Goal: Transaction & Acquisition: Purchase product/service

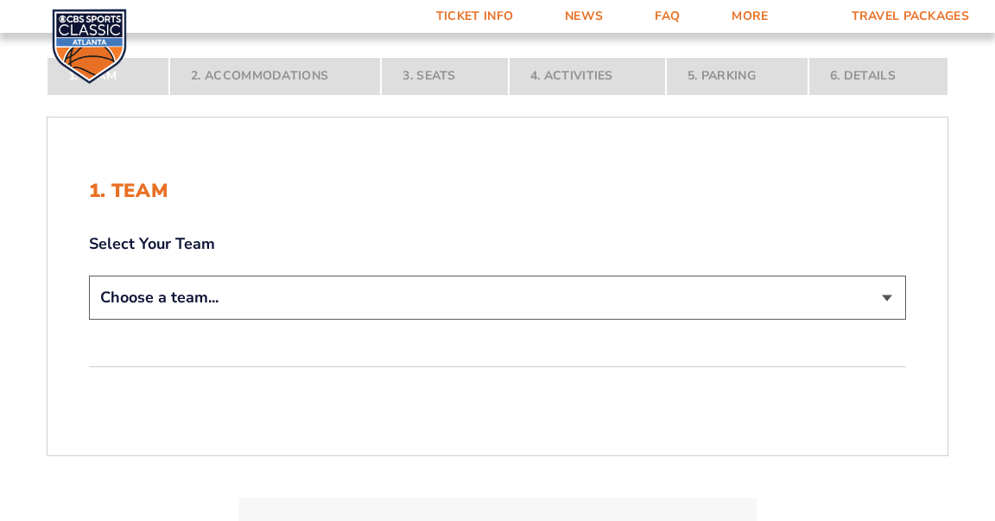
scroll to position [276, 0]
click at [886, 294] on select "Choose a team... [US_STATE] Wildcats [US_STATE] State Buckeyes [US_STATE] Tar H…" at bounding box center [497, 295] width 817 height 44
select select "12956"
click at [89, 317] on select "Choose a team... [US_STATE] Wildcats [US_STATE] State Buckeyes [US_STATE] Tar H…" at bounding box center [497, 295] width 817 height 44
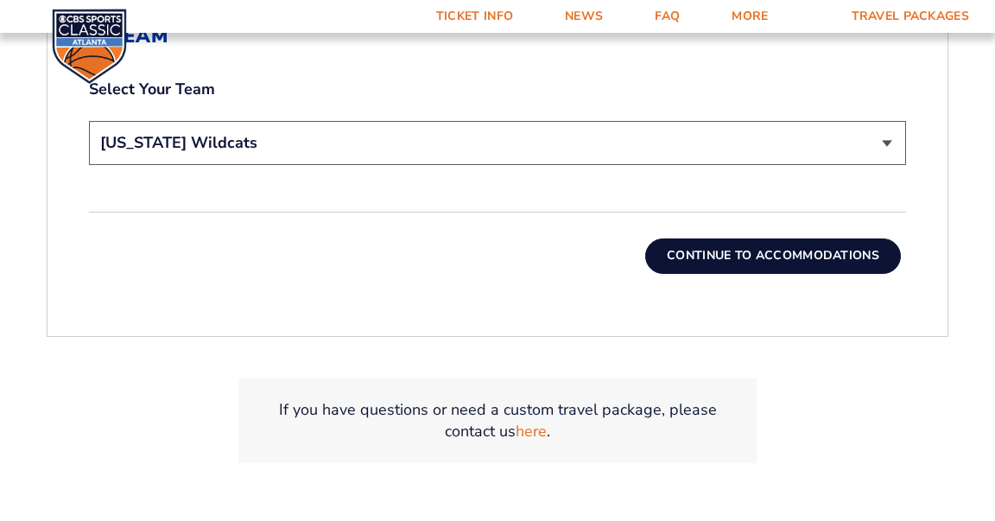
scroll to position [551, 0]
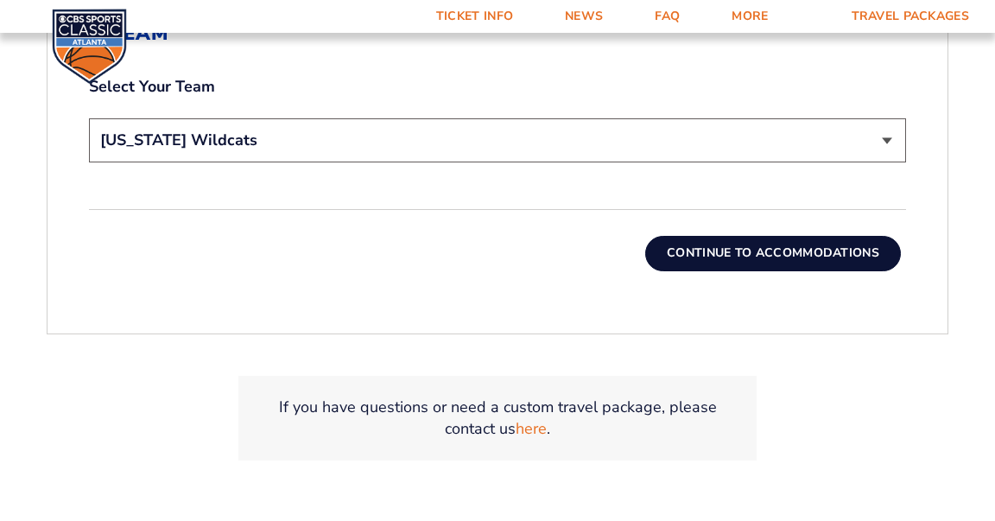
click at [773, 252] on button "Continue To Accommodations" at bounding box center [773, 253] width 256 height 35
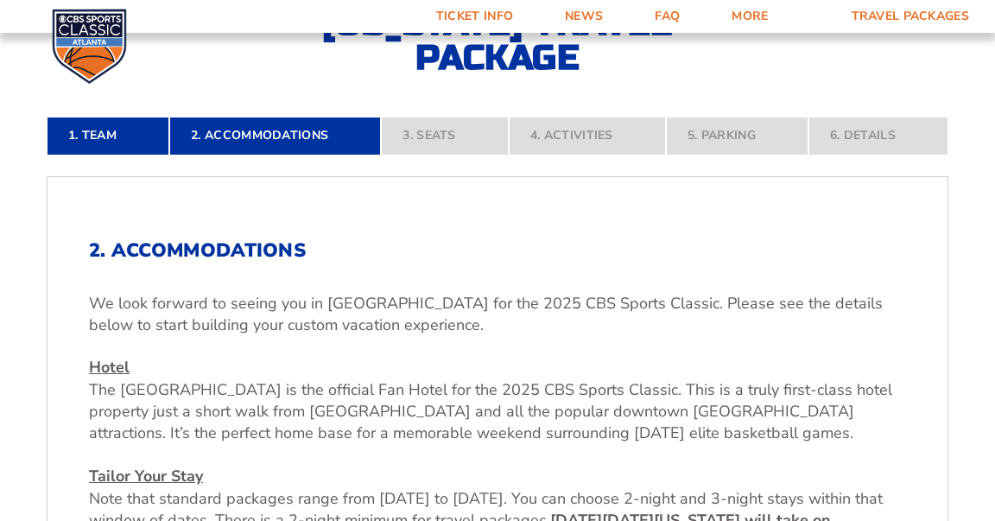
scroll to position [271, 0]
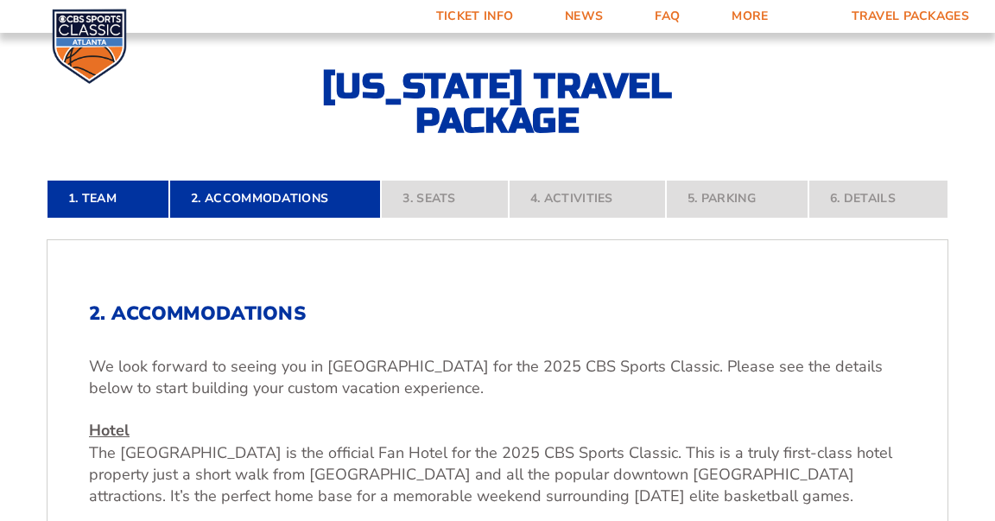
click at [240, 204] on nav "1. Team 2. Accommodations 3. Seats 4. Activities 5. Parking 6. Details" at bounding box center [498, 199] width 902 height 38
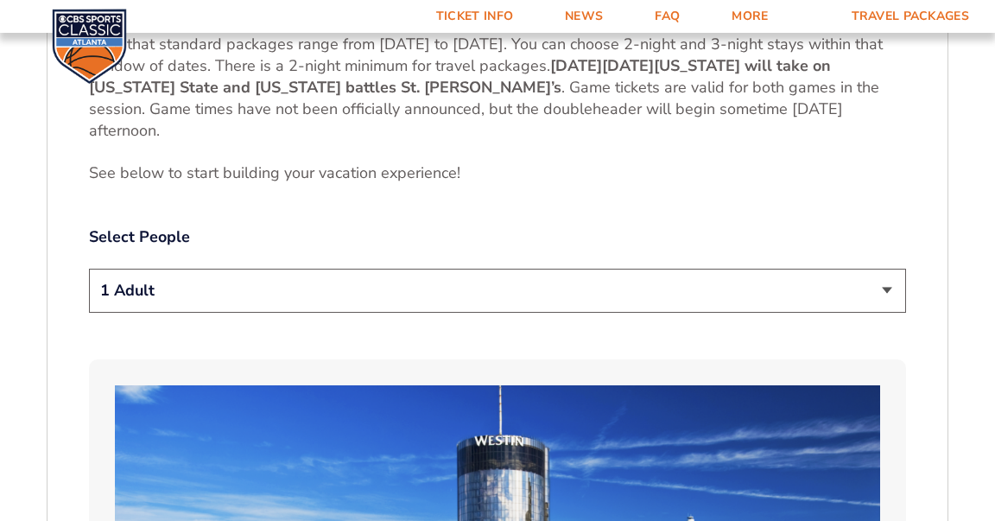
scroll to position [794, 0]
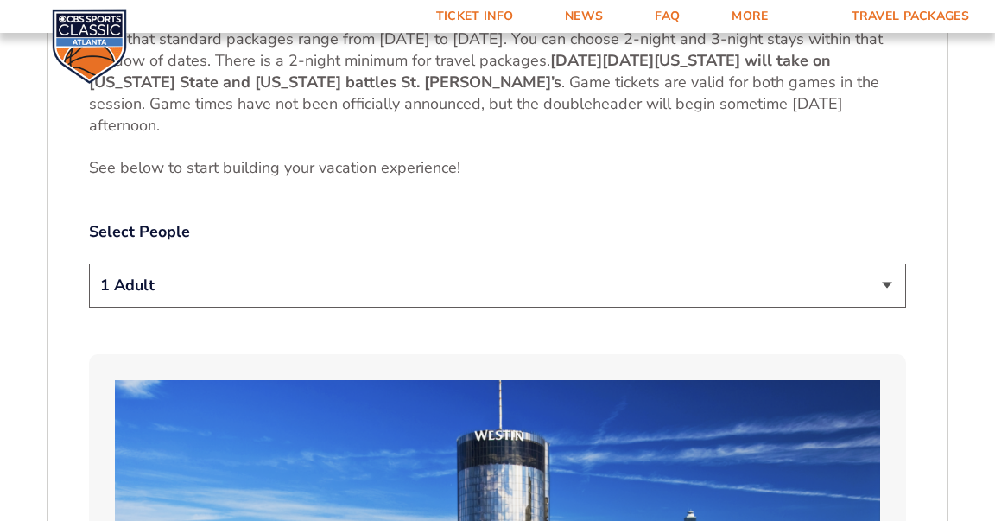
click at [886, 290] on select "1 Adult 2 Adults 3 Adults 4 Adults 2 Adults + 1 Child 2 Adults + 2 Children 2 A…" at bounding box center [497, 285] width 817 height 44
click at [89, 263] on select "1 Adult 2 Adults 3 Adults 4 Adults 2 Adults + 1 Child 2 Adults + 2 Children 2 A…" at bounding box center [497, 285] width 817 height 44
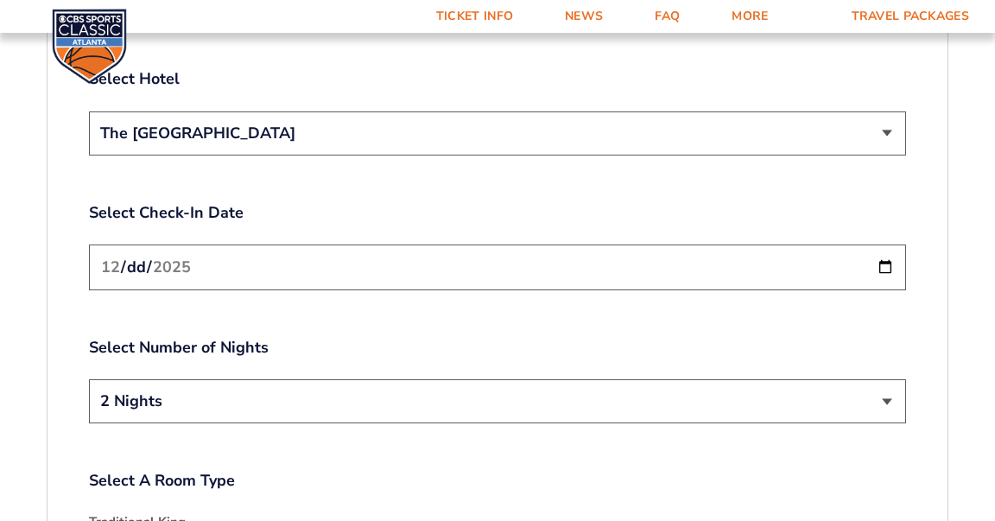
scroll to position [2043, 0]
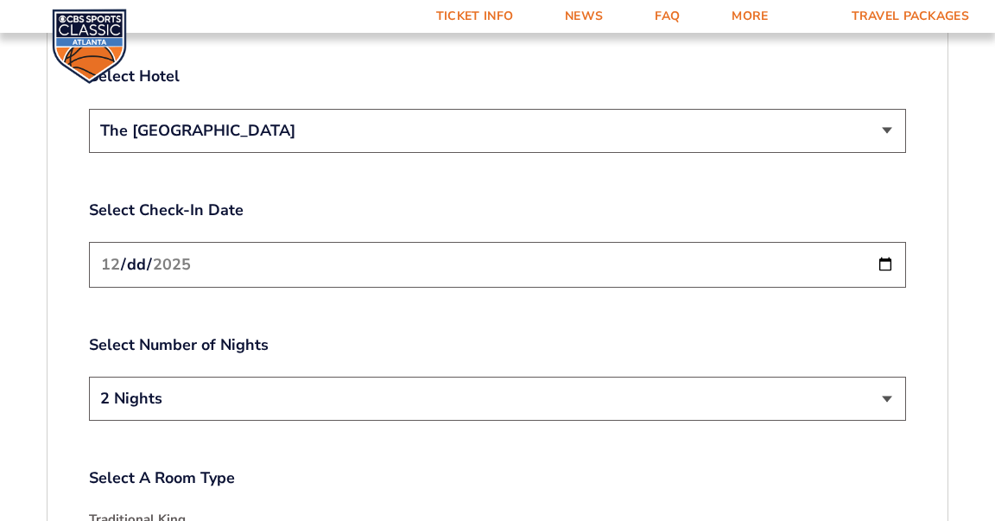
click at [882, 109] on select "The [GEOGRAPHIC_DATA]" at bounding box center [497, 131] width 817 height 44
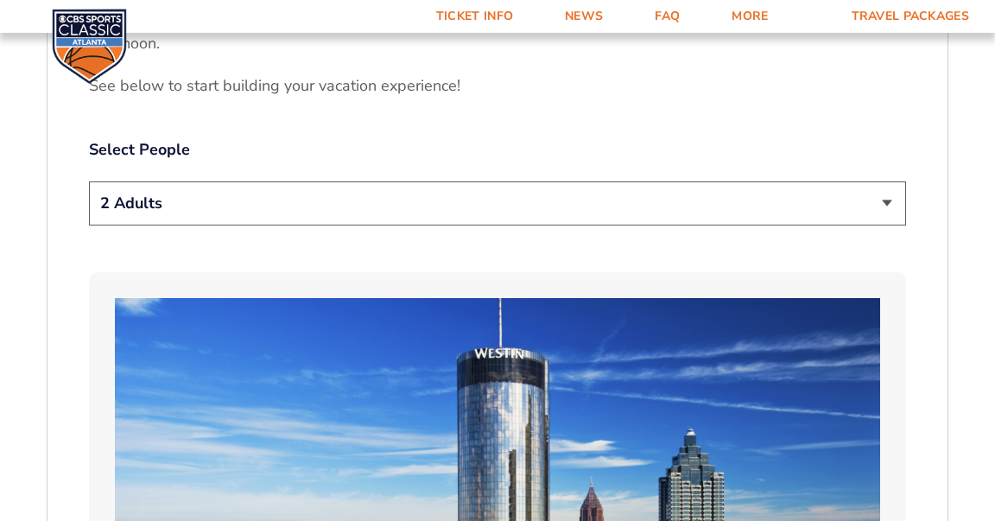
scroll to position [877, 0]
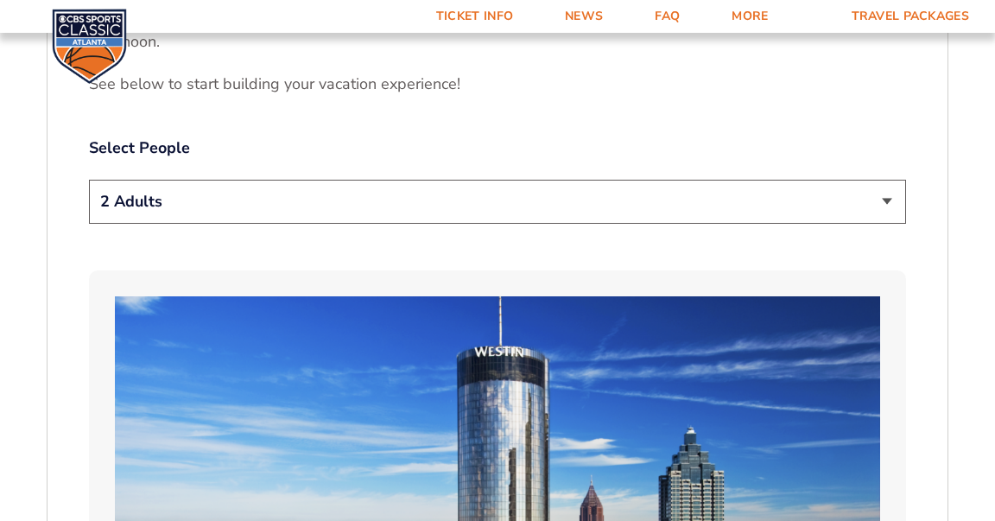
click at [885, 196] on select "1 Adult 2 Adults 3 Adults 4 Adults 2 Adults + 1 Child 2 Adults + 2 Children 2 A…" at bounding box center [497, 202] width 817 height 44
click at [89, 180] on select "1 Adult 2 Adults 3 Adults 4 Adults 2 Adults + 1 Child 2 Adults + 2 Children 2 A…" at bounding box center [497, 202] width 817 height 44
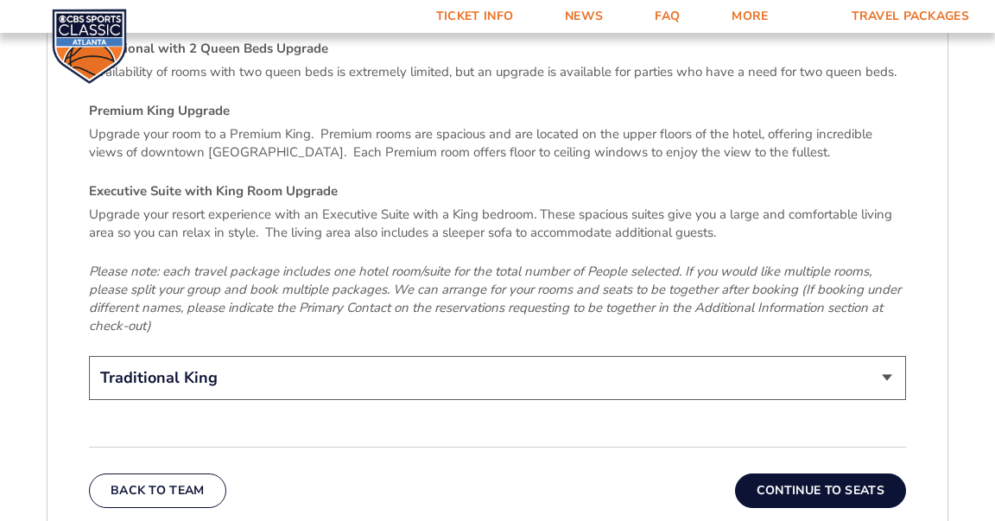
scroll to position [2604, 0]
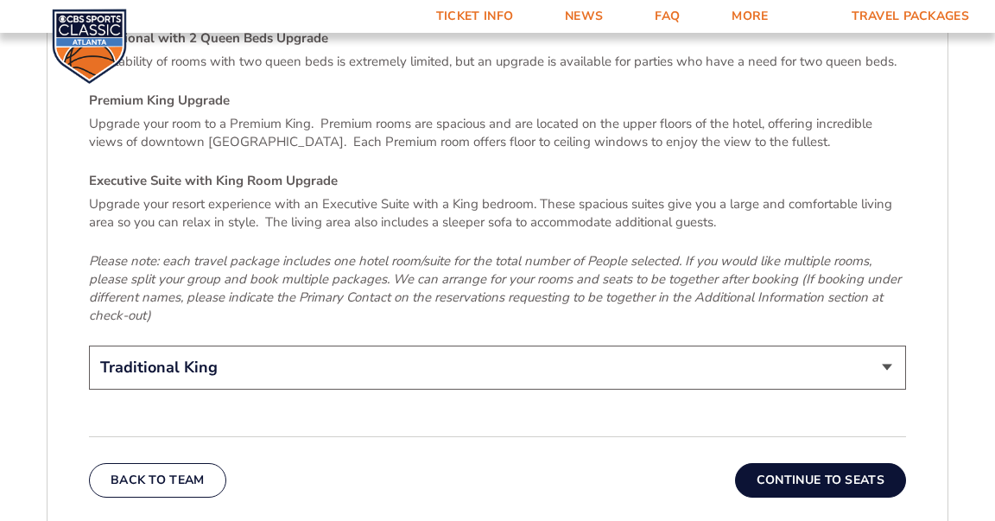
click at [884, 345] on select "Traditional King Traditional with 2 Queen Beds Upgrade (+$45 per night) Premium…" at bounding box center [497, 367] width 817 height 44
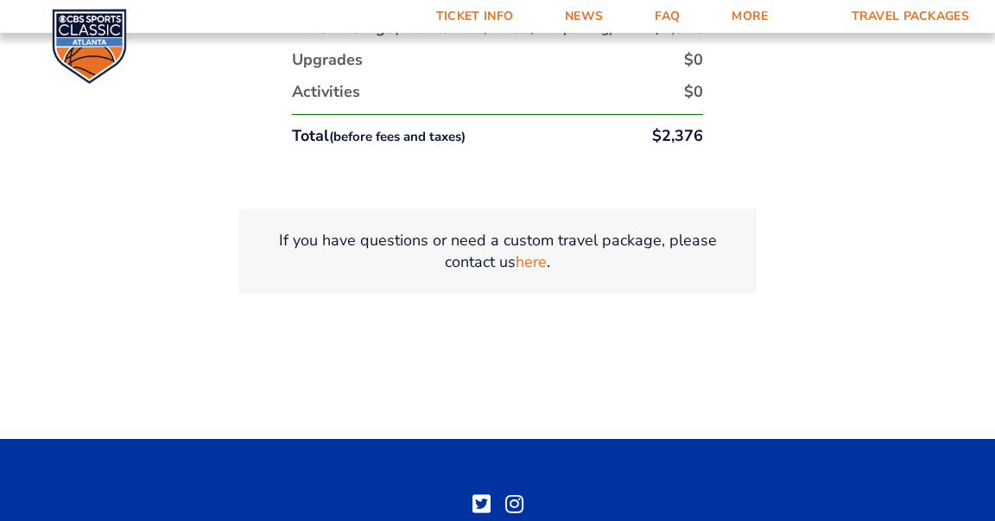
scroll to position [3218, 0]
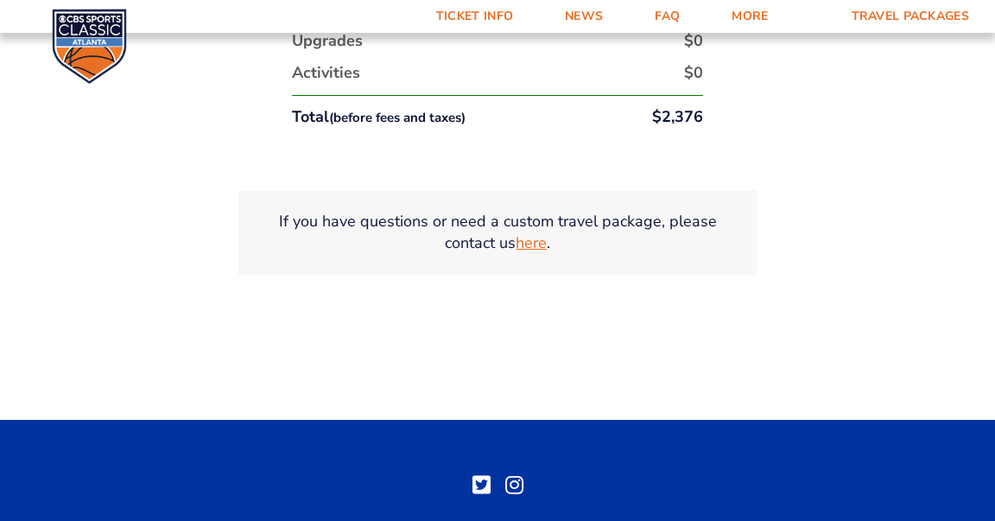
click at [532, 232] on link "here" at bounding box center [531, 243] width 31 height 22
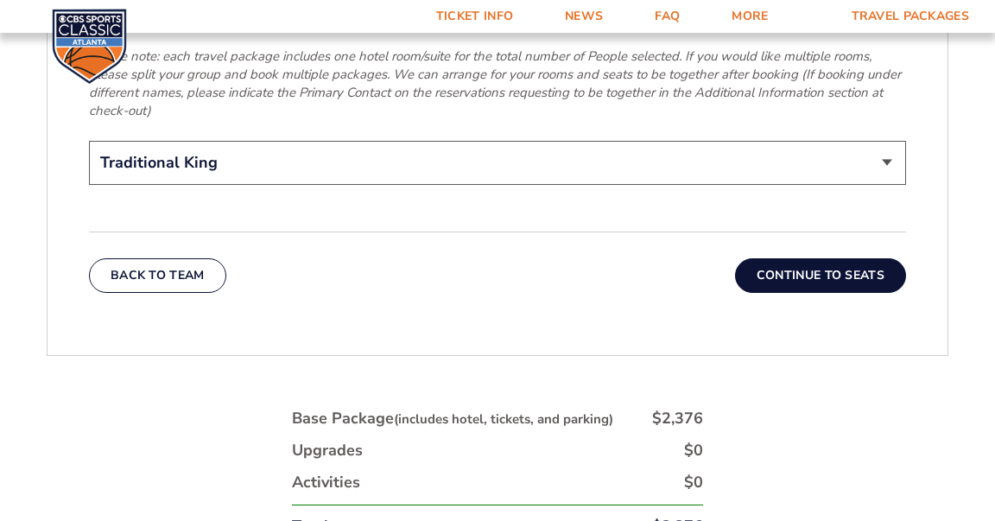
scroll to position [2811, 0]
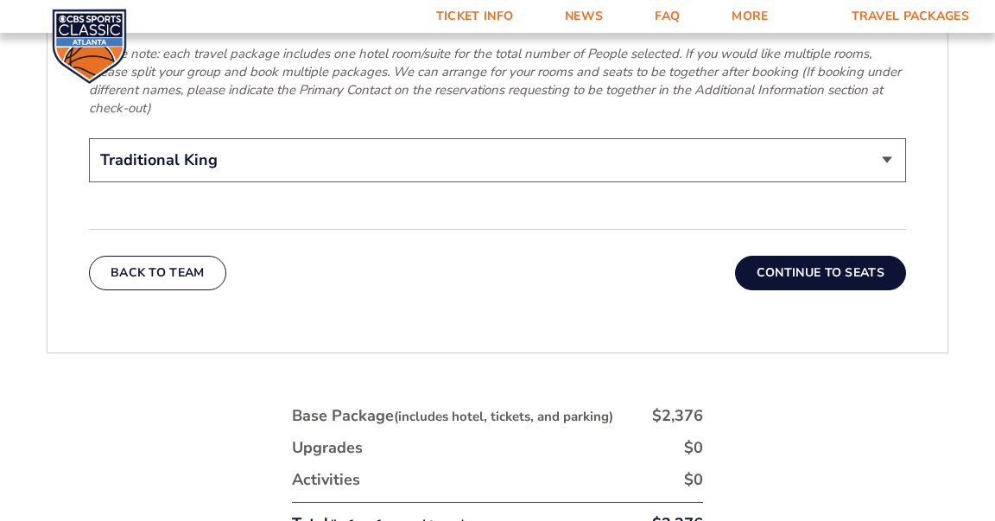
click at [166, 256] on button "Back To Team" at bounding box center [157, 273] width 137 height 35
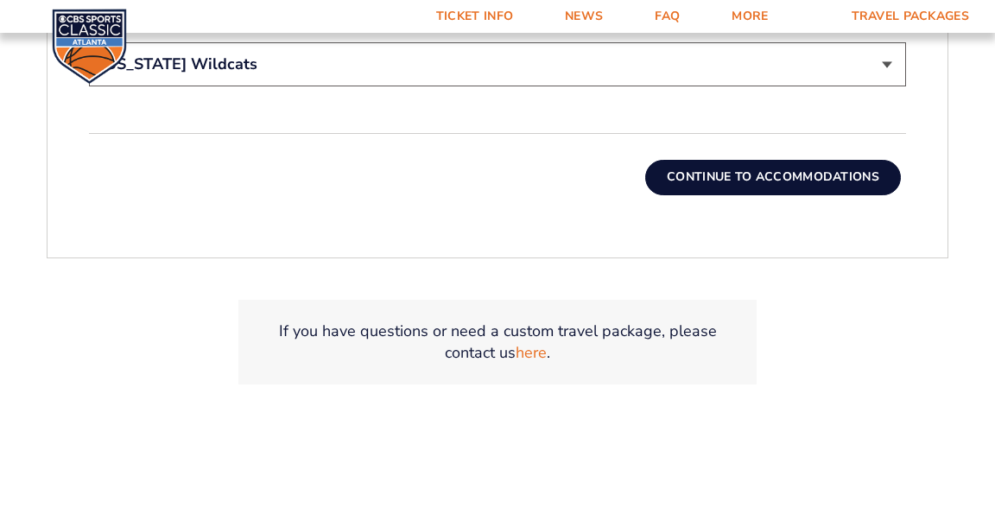
scroll to position [622, 0]
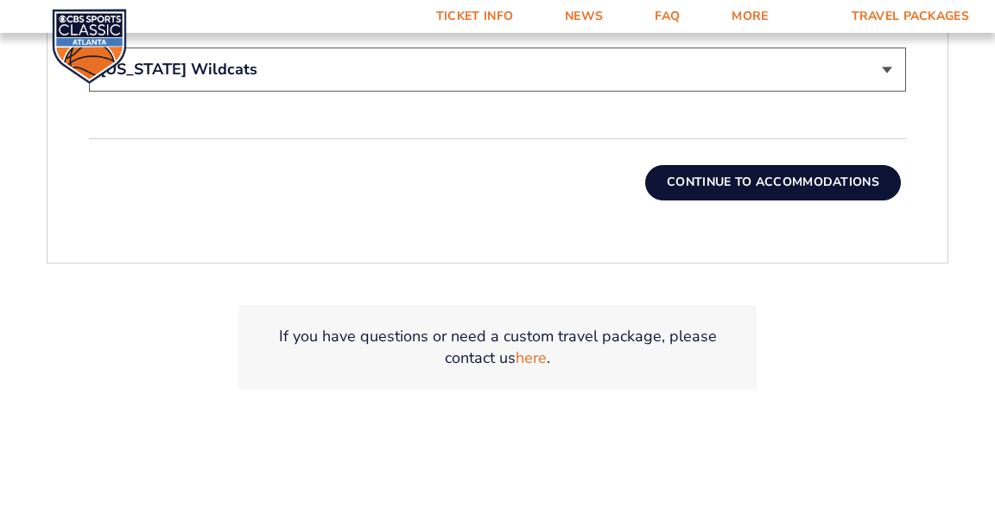
click at [784, 174] on button "Continue To Accommodations" at bounding box center [773, 182] width 256 height 35
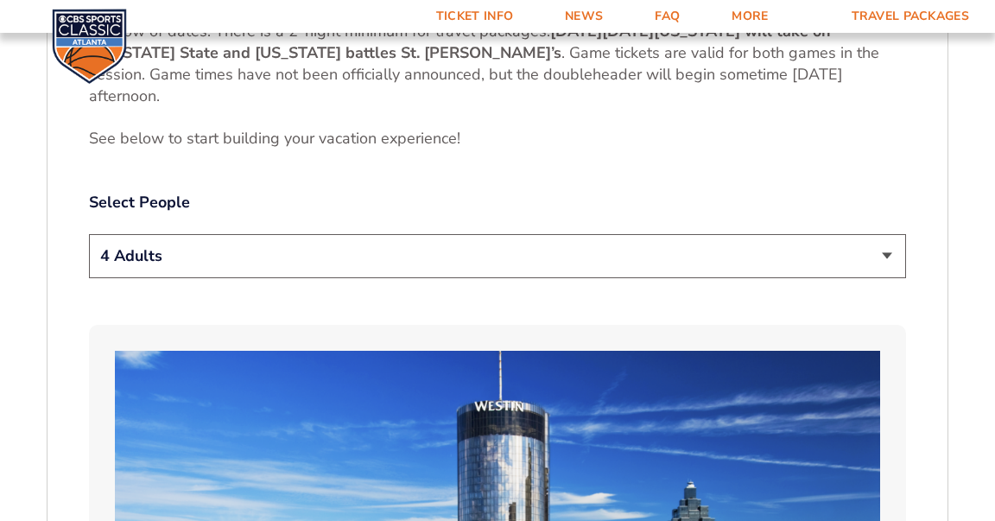
scroll to position [887, 0]
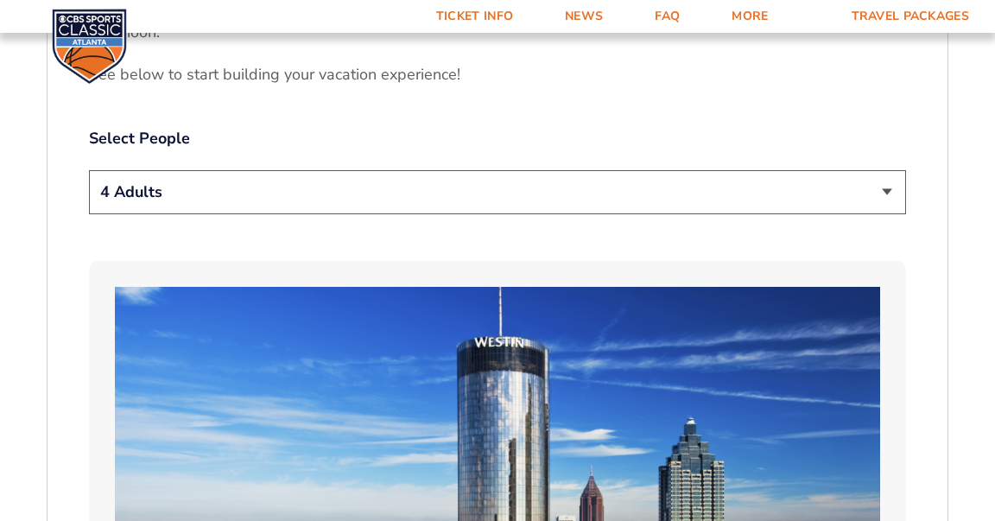
click at [884, 179] on select "1 Adult 2 Adults 3 Adults 4 Adults 2 Adults + 1 Child 2 Adults + 2 Children 2 A…" at bounding box center [497, 192] width 817 height 44
select select "2 Adults"
click at [89, 170] on select "1 Adult 2 Adults 3 Adults 4 Adults 2 Adults + 1 Child 2 Adults + 2 Children 2 A…" at bounding box center [497, 192] width 817 height 44
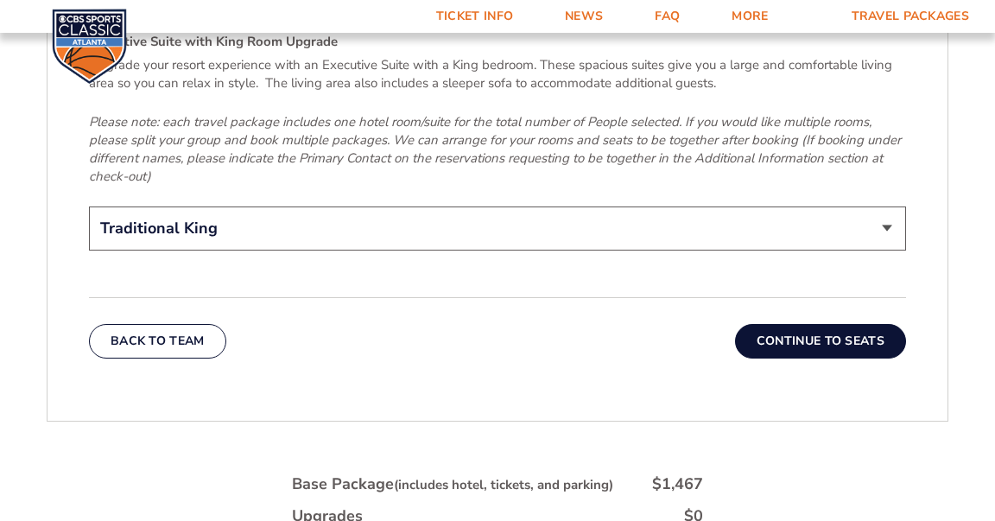
scroll to position [2745, 0]
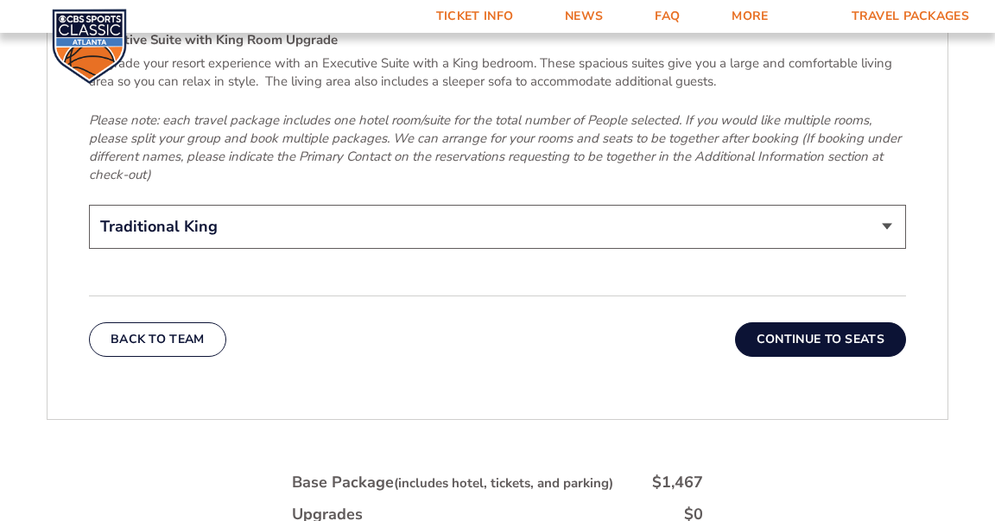
click at [806, 322] on button "Continue To Seats" at bounding box center [820, 339] width 171 height 35
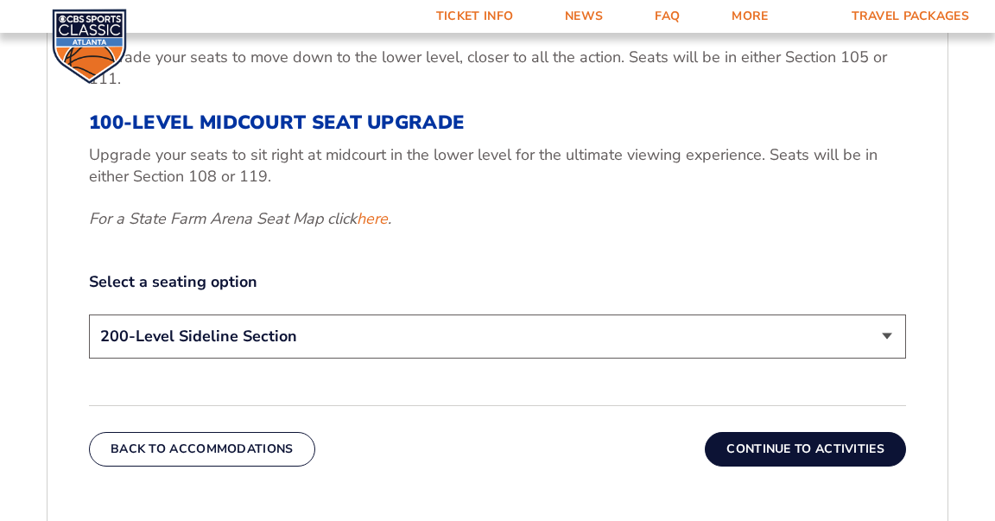
scroll to position [734, 0]
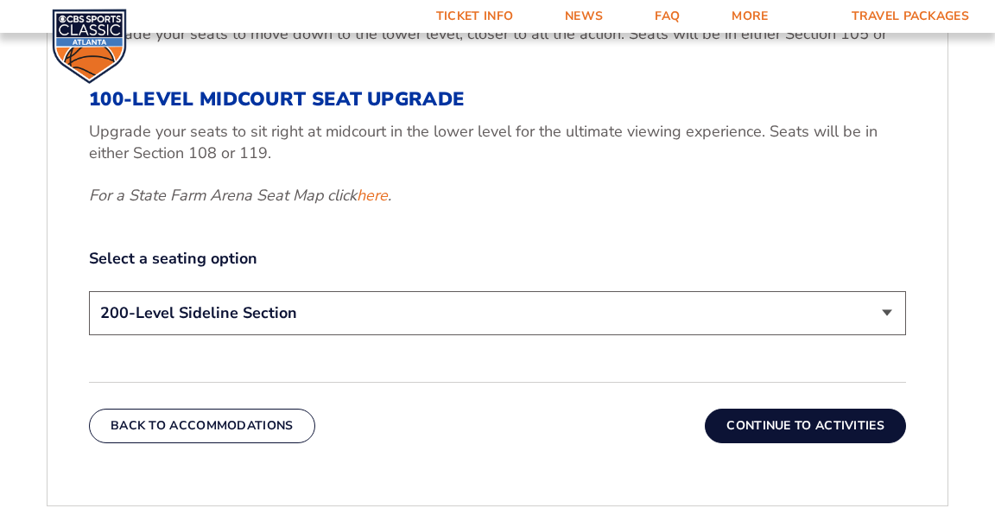
click at [884, 302] on select "200-Level Sideline Section 100-Level Corner Seat Upgrade (+$120 per person) 100…" at bounding box center [497, 313] width 817 height 44
click at [876, 309] on select "200-Level Sideline Section 100-Level Corner Seat Upgrade (+$120 per person) 100…" at bounding box center [497, 313] width 817 height 44
click at [884, 308] on select "200-Level Sideline Section 100-Level Corner Seat Upgrade (+$120 per person) 100…" at bounding box center [497, 313] width 817 height 44
click at [374, 198] on link "here" at bounding box center [372, 196] width 31 height 22
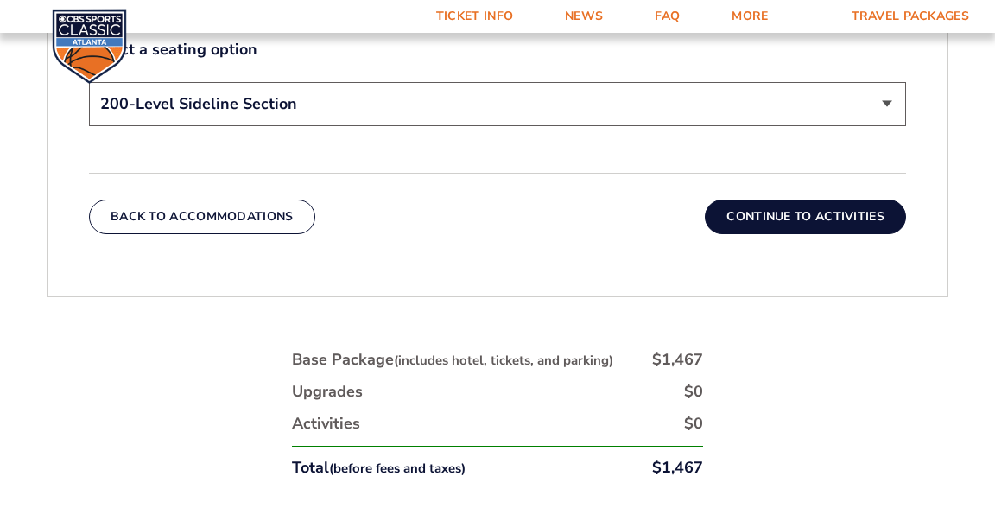
scroll to position [944, 0]
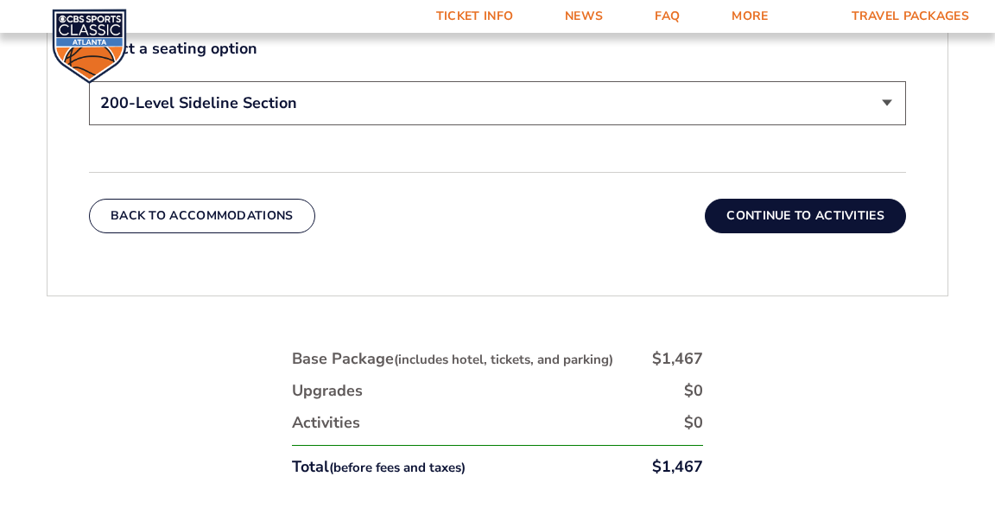
click at [884, 97] on select "200-Level Sideline Section 100-Level Corner Seat Upgrade (+$120 per person) 100…" at bounding box center [497, 103] width 817 height 44
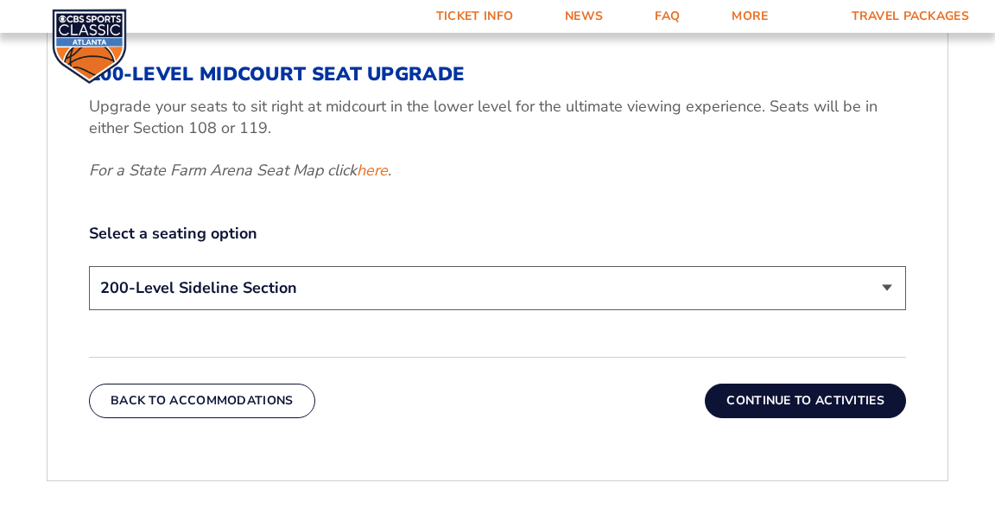
scroll to position [757, 0]
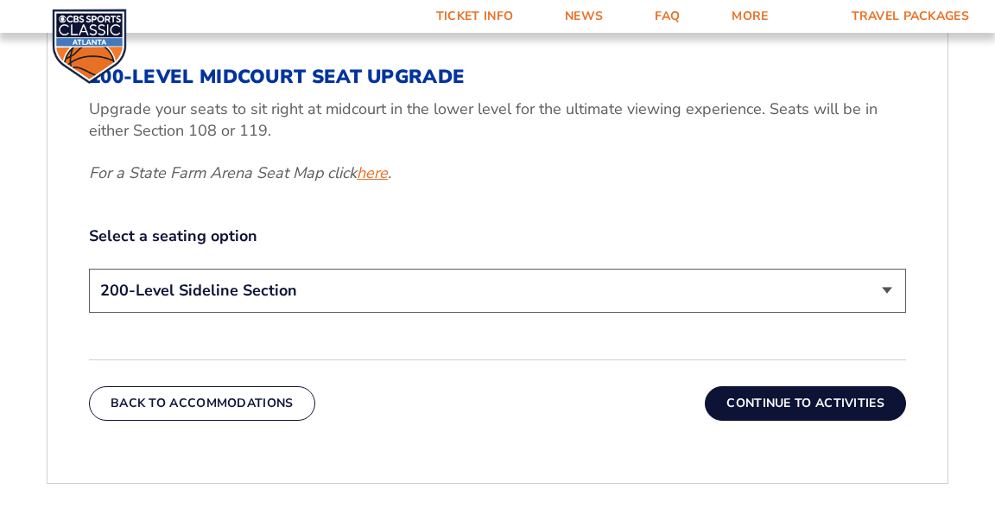
click at [383, 174] on link "here" at bounding box center [372, 173] width 31 height 22
click at [887, 289] on select "200-Level Sideline Section 100-Level Corner Seat Upgrade (+$120 per person) 100…" at bounding box center [497, 291] width 817 height 44
click at [378, 174] on link "here" at bounding box center [372, 173] width 31 height 22
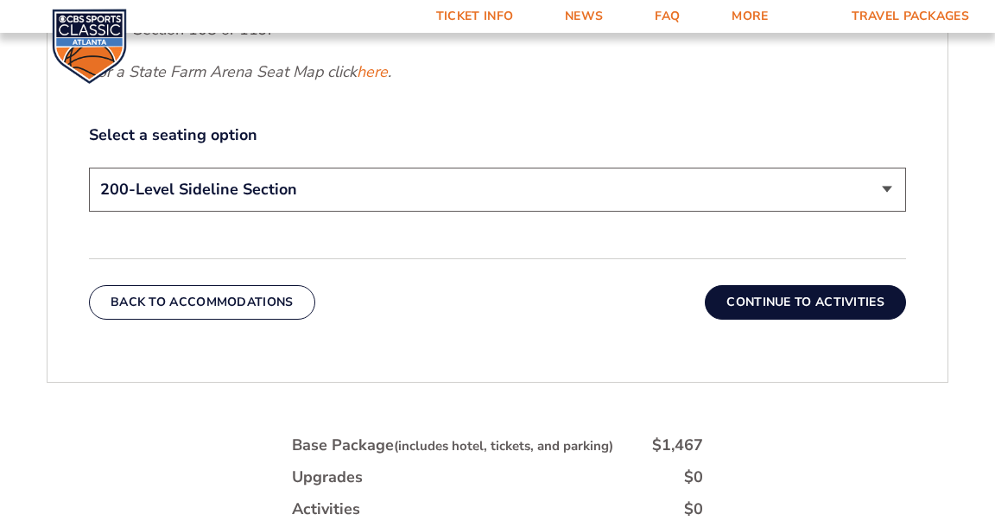
scroll to position [858, 0]
click at [884, 181] on select "200-Level Sideline Section 100-Level Corner Seat Upgrade (+$120 per person) 100…" at bounding box center [497, 189] width 817 height 44
click at [885, 187] on select "200-Level Sideline Section 100-Level Corner Seat Upgrade (+$120 per person) 100…" at bounding box center [497, 189] width 817 height 44
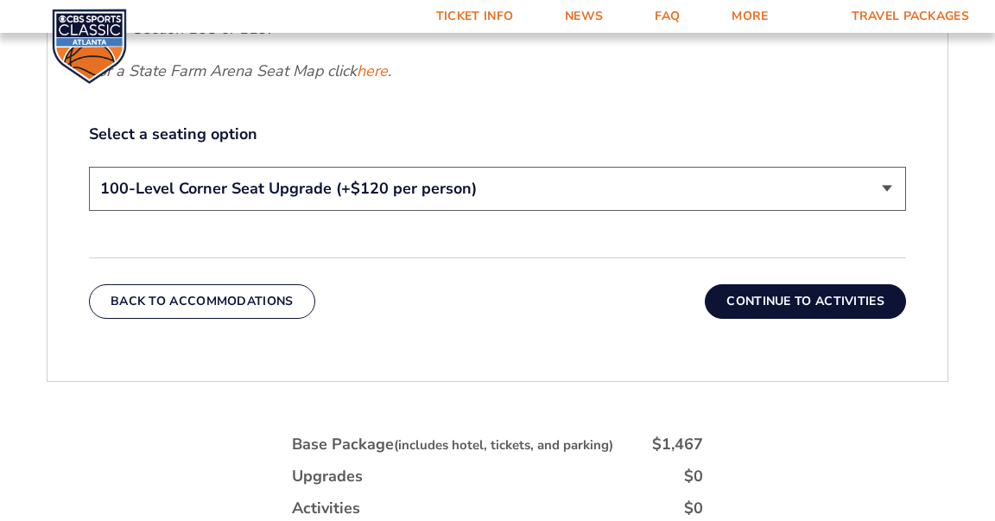
click at [89, 167] on select "200-Level Sideline Section 100-Level Corner Seat Upgrade (+$120 per person) 100…" at bounding box center [497, 189] width 817 height 44
click at [794, 297] on button "Continue To Activities" at bounding box center [805, 301] width 201 height 35
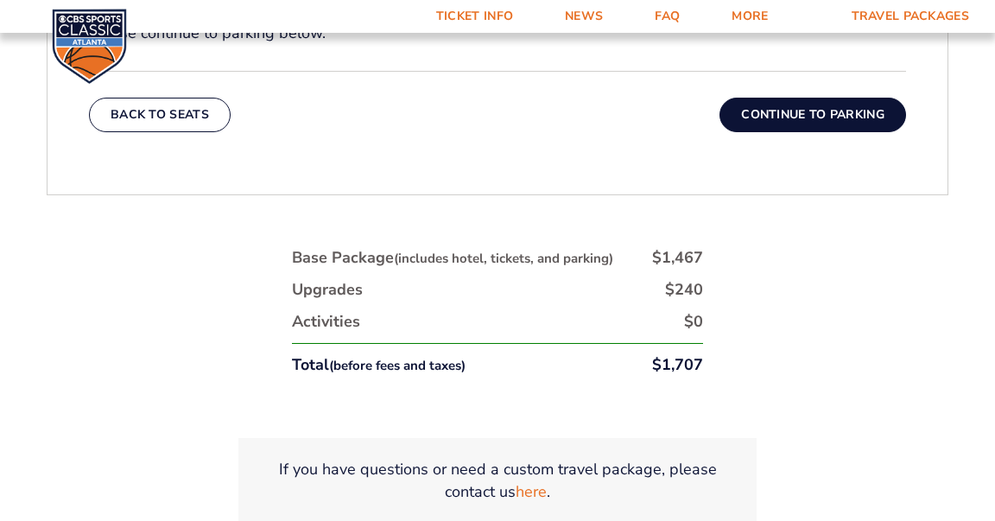
scroll to position [840, 0]
click at [793, 113] on button "Continue To Parking" at bounding box center [812, 114] width 187 height 35
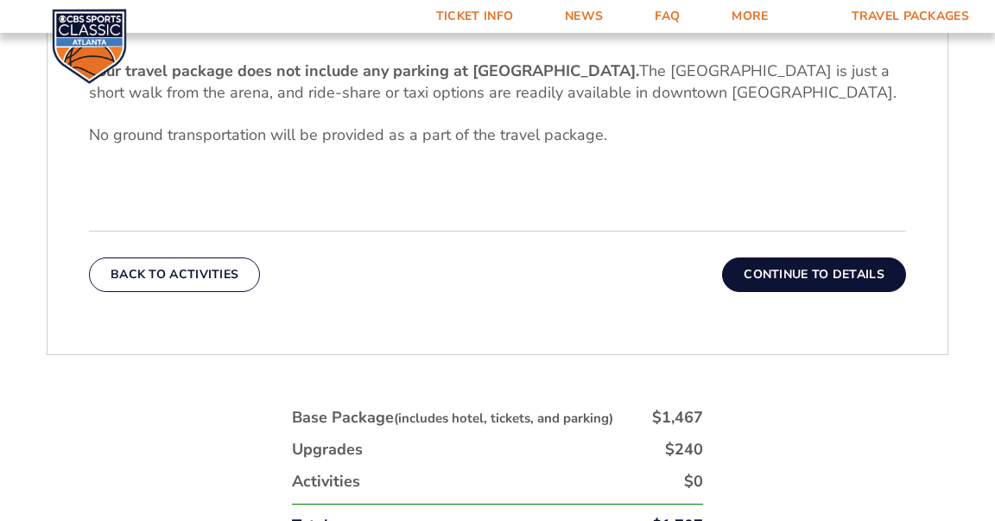
scroll to position [568, 0]
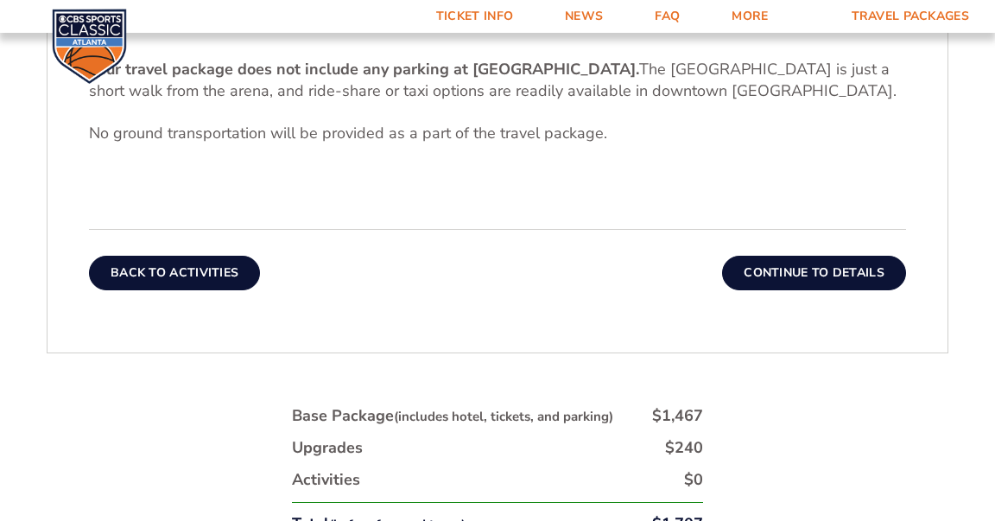
click at [139, 265] on button "Back To Activities" at bounding box center [174, 273] width 171 height 35
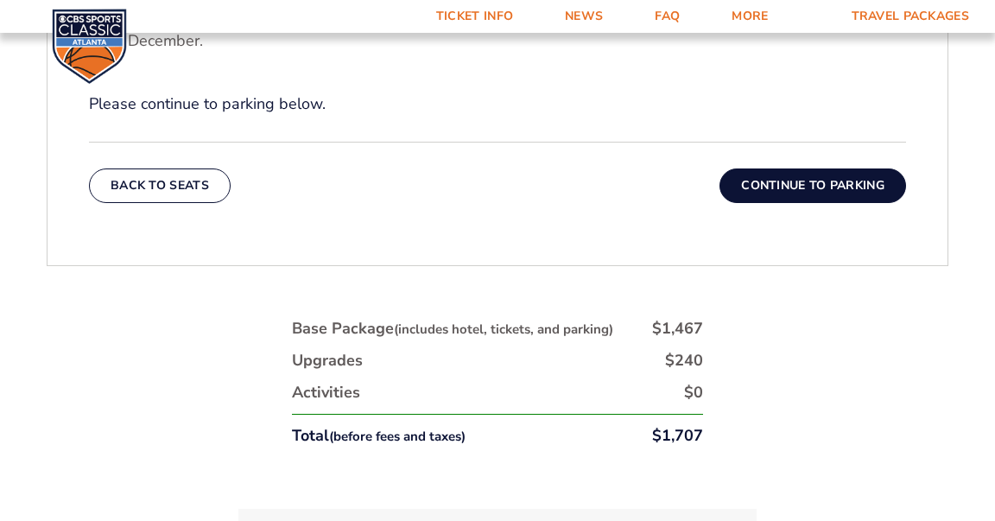
scroll to position [769, 0]
click at [176, 186] on button "Back To Seats" at bounding box center [160, 185] width 142 height 35
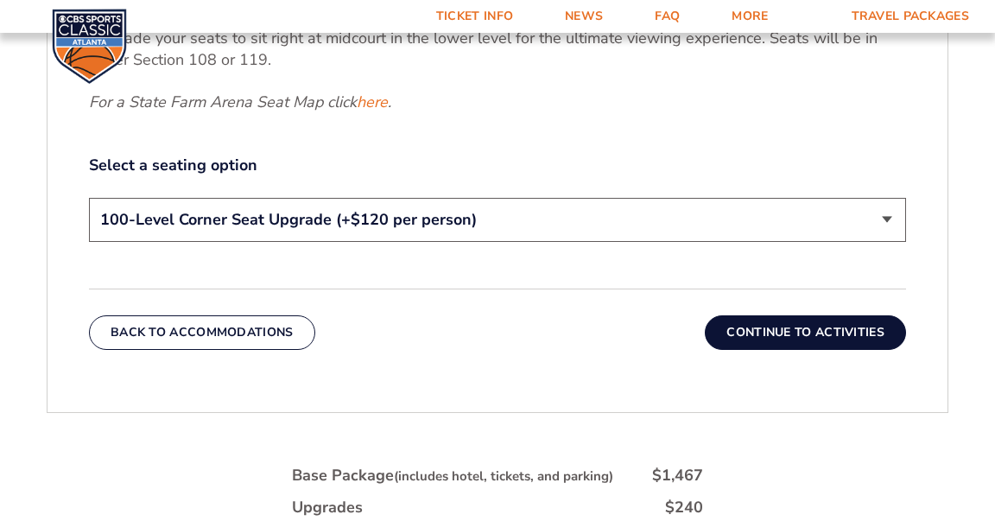
scroll to position [831, 0]
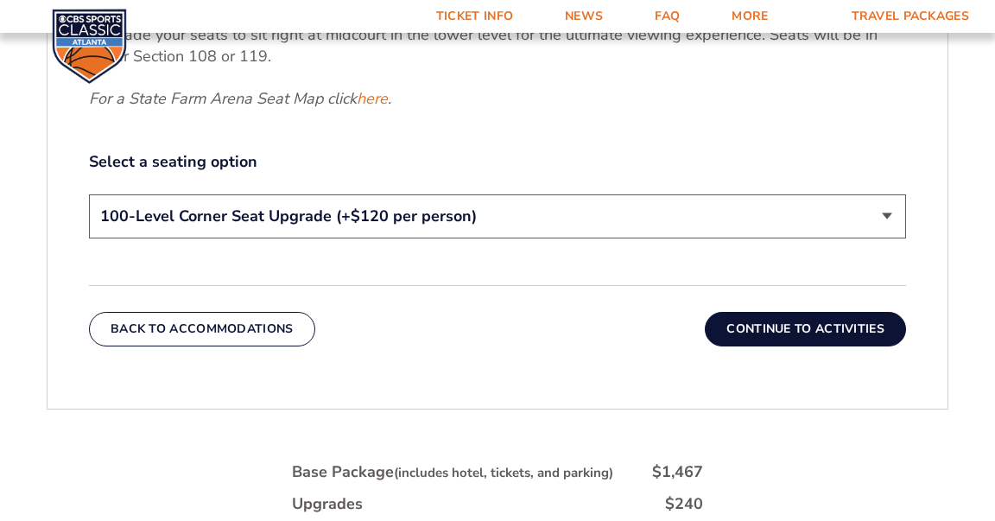
click at [882, 210] on select "200-Level Sideline Section 100-Level Corner Seat Upgrade (+$120 per person) 100…" at bounding box center [497, 216] width 817 height 44
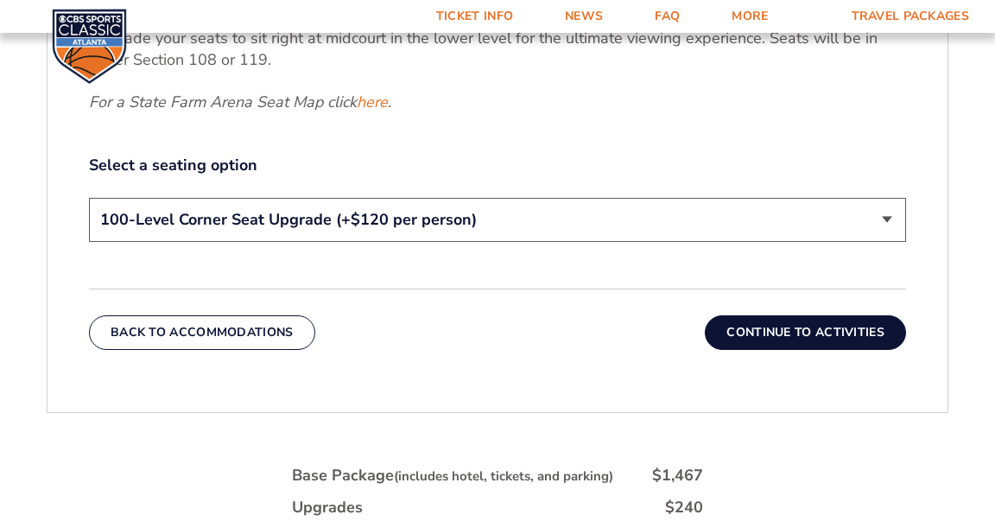
click at [890, 219] on select "200-Level Sideline Section 100-Level Corner Seat Upgrade (+$120 per person) 100…" at bounding box center [497, 220] width 817 height 44
click at [381, 105] on link "here" at bounding box center [372, 103] width 31 height 22
click at [886, 214] on select "200-Level Sideline Section 100-Level Corner Seat Upgrade (+$120 per person) 100…" at bounding box center [497, 220] width 817 height 44
select select "100-Level Midcourt Seat Upgrade"
click at [89, 198] on select "200-Level Sideline Section 100-Level Corner Seat Upgrade (+$120 per person) 100…" at bounding box center [497, 220] width 817 height 44
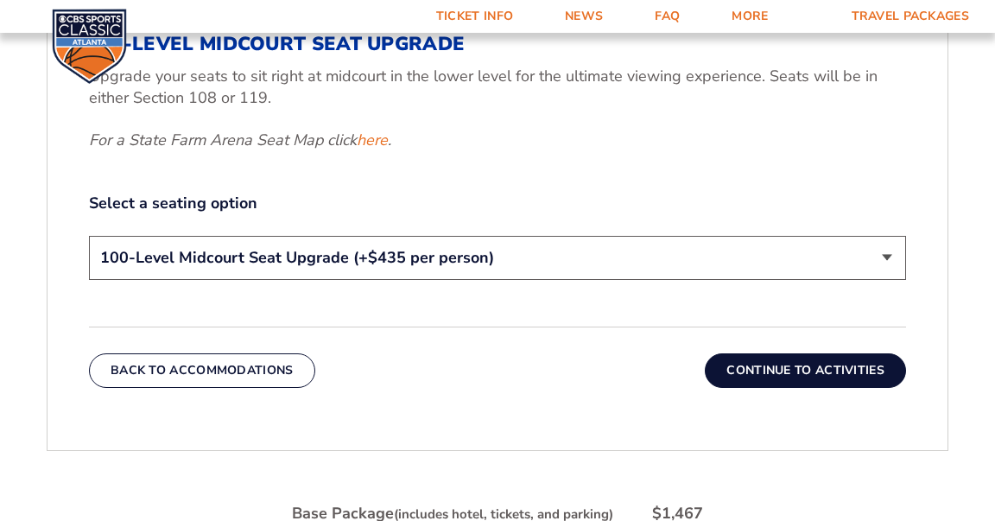
scroll to position [792, 0]
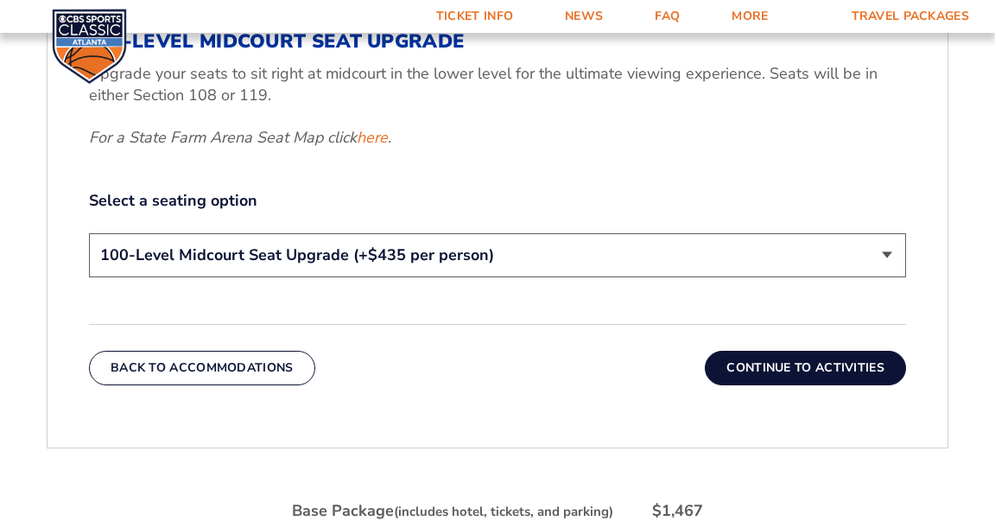
click at [884, 250] on select "200-Level Sideline Section 100-Level Corner Seat Upgrade (+$120 per person) 100…" at bounding box center [497, 255] width 817 height 44
click at [375, 138] on link "here" at bounding box center [372, 138] width 31 height 22
click at [778, 360] on button "Continue To Activities" at bounding box center [805, 368] width 201 height 35
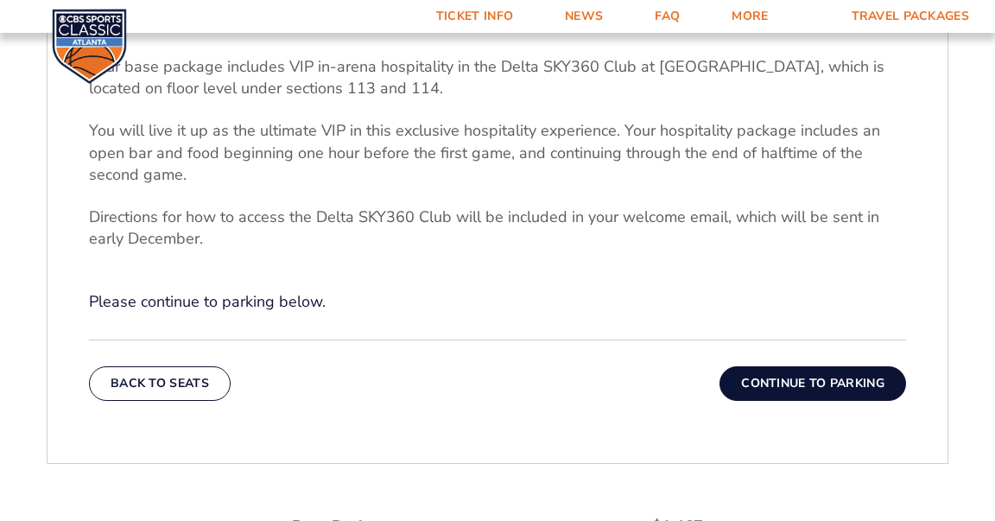
scroll to position [591, 0]
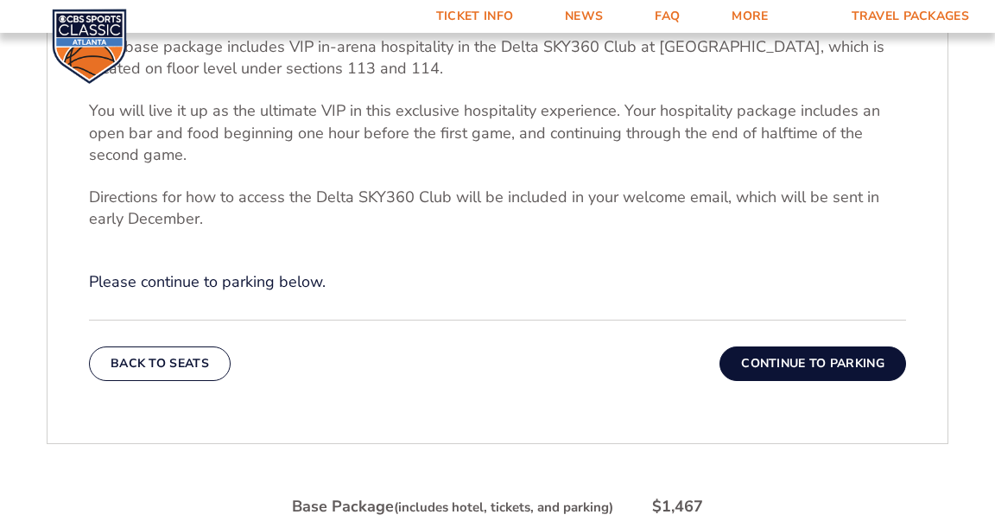
click at [815, 359] on button "Continue To Parking" at bounding box center [812, 363] width 187 height 35
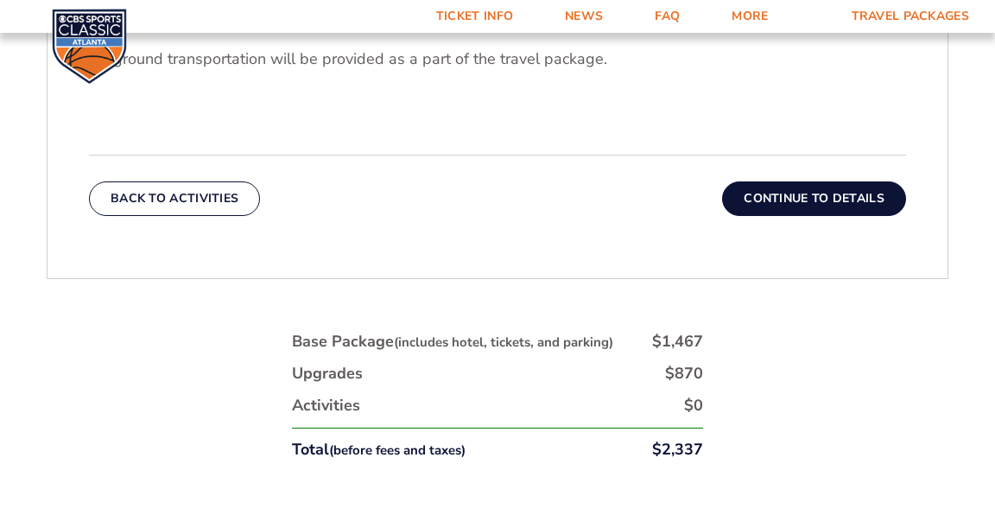
scroll to position [663, 0]
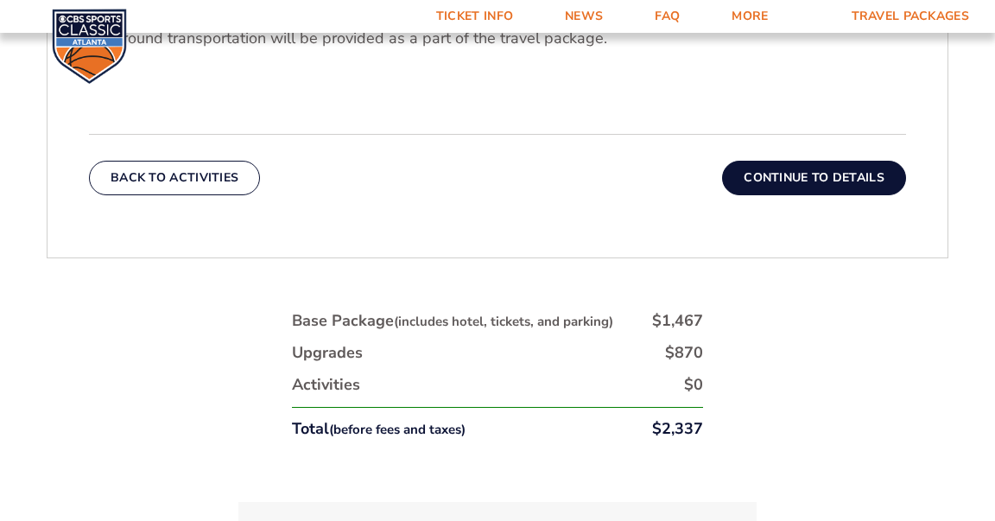
click at [802, 174] on button "Continue To Details" at bounding box center [814, 178] width 184 height 35
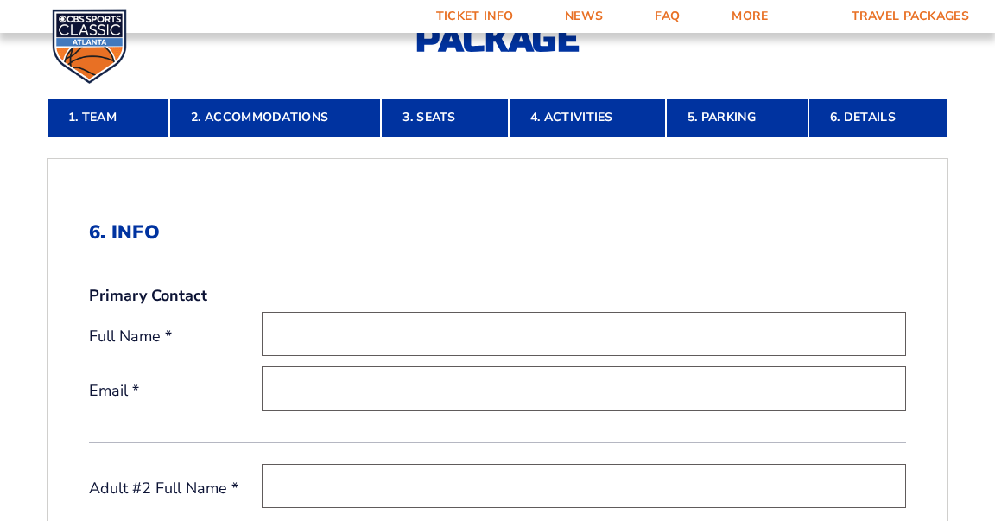
scroll to position [354, 0]
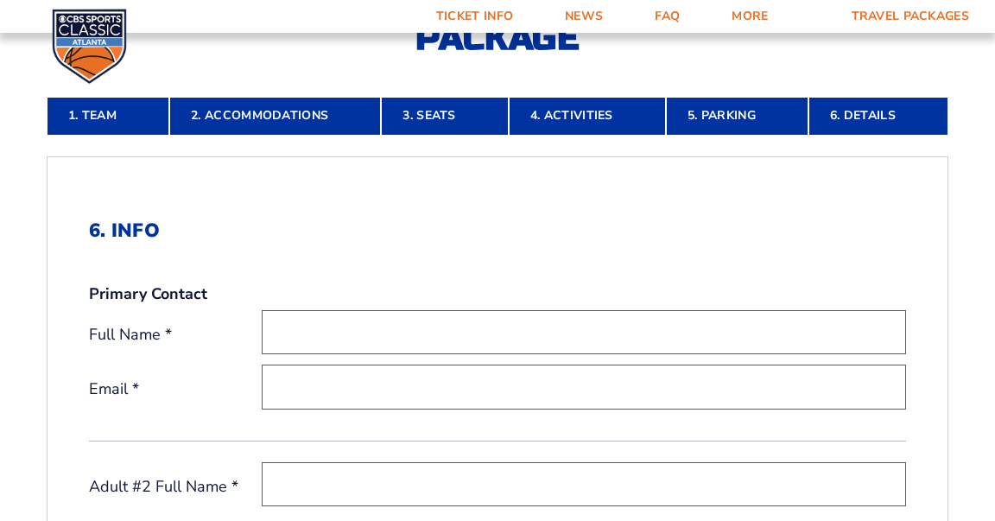
click at [321, 335] on input "text" at bounding box center [584, 332] width 644 height 44
type input "[PERSON_NAME]"
type input "[EMAIL_ADDRESS][DOMAIN_NAME]"
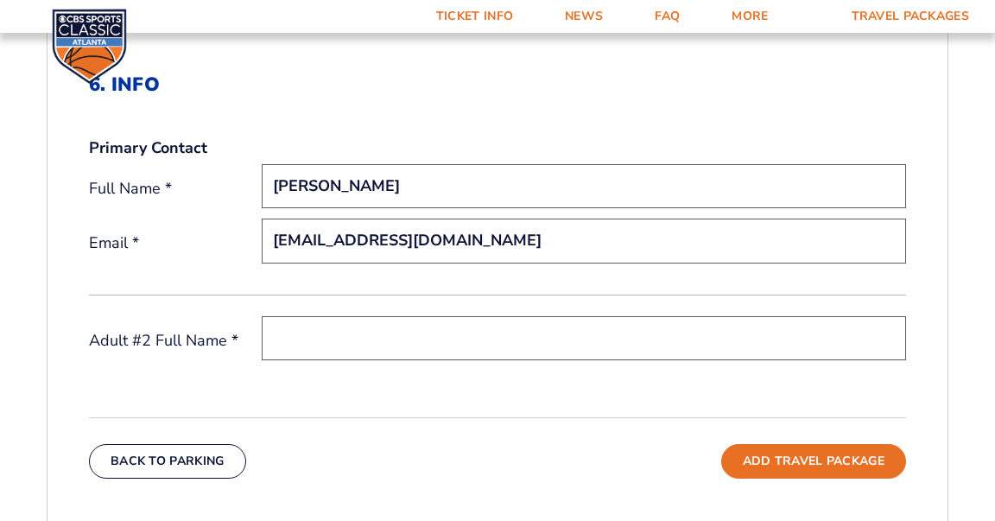
scroll to position [503, 0]
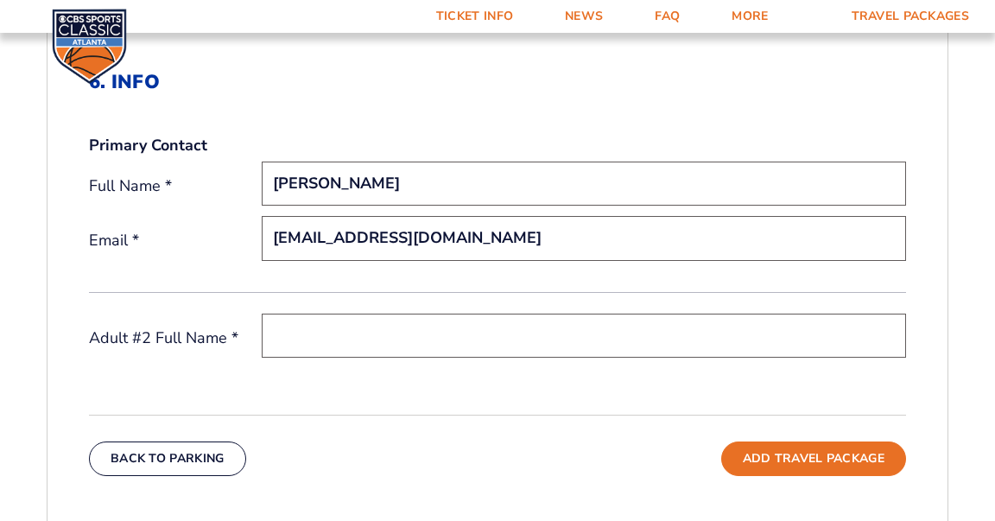
click at [411, 335] on input "text" at bounding box center [584, 336] width 644 height 44
type input "[PERSON_NAME]"
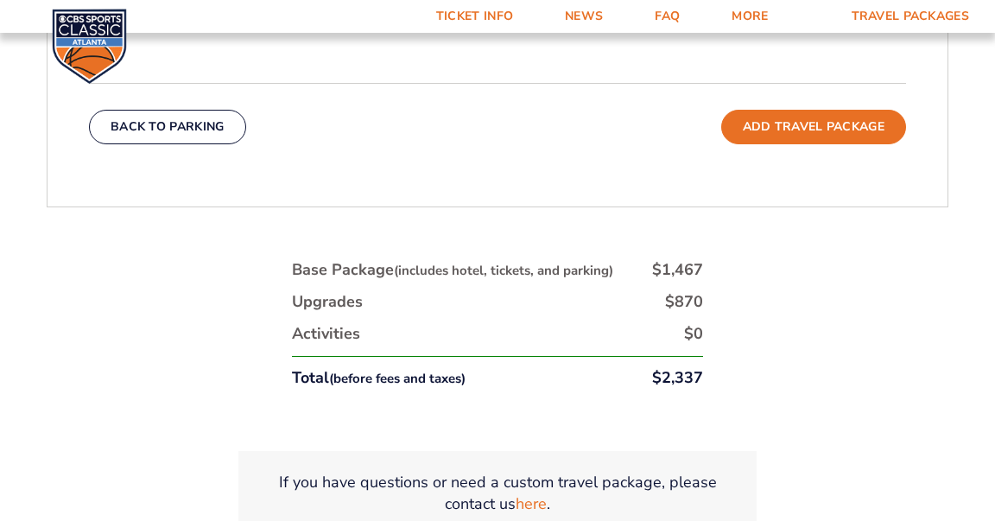
scroll to position [837, 0]
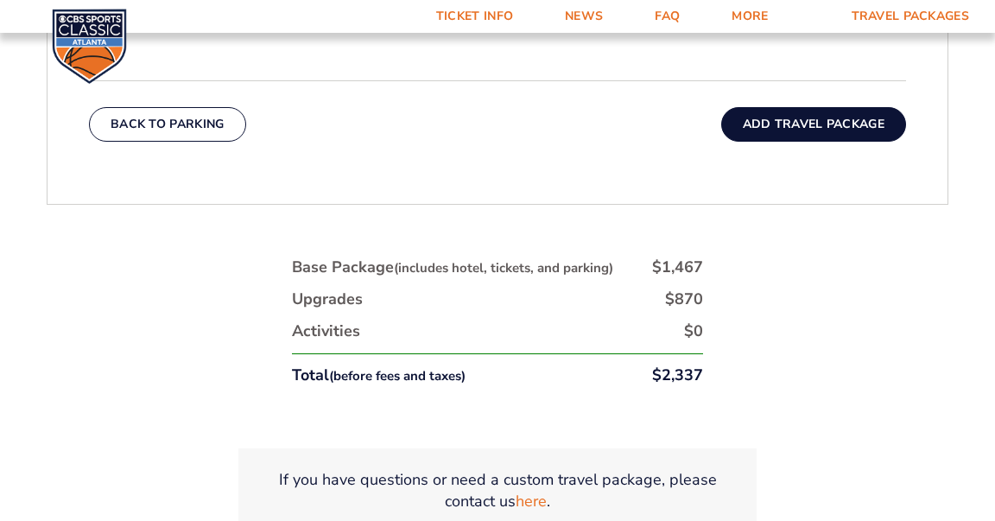
click at [814, 116] on button "Add Travel Package" at bounding box center [813, 124] width 185 height 35
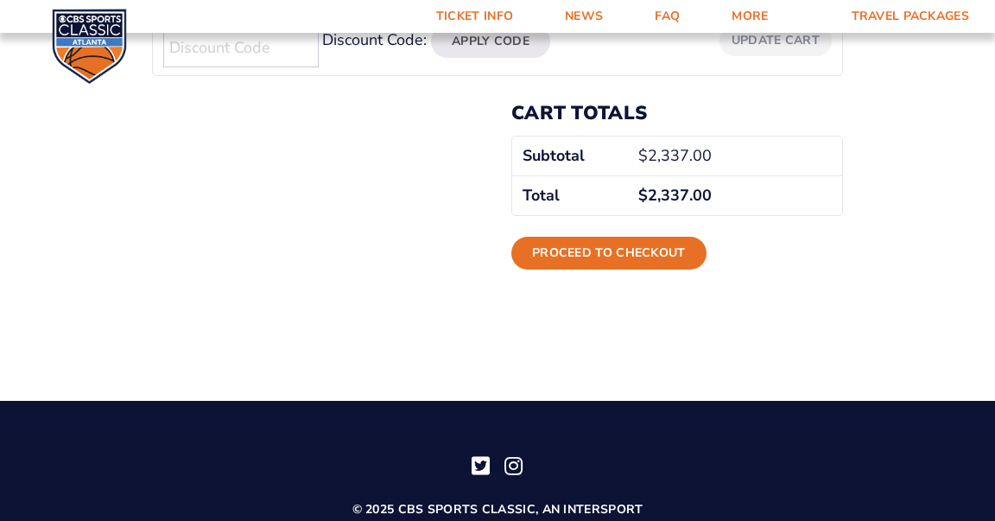
scroll to position [557, 0]
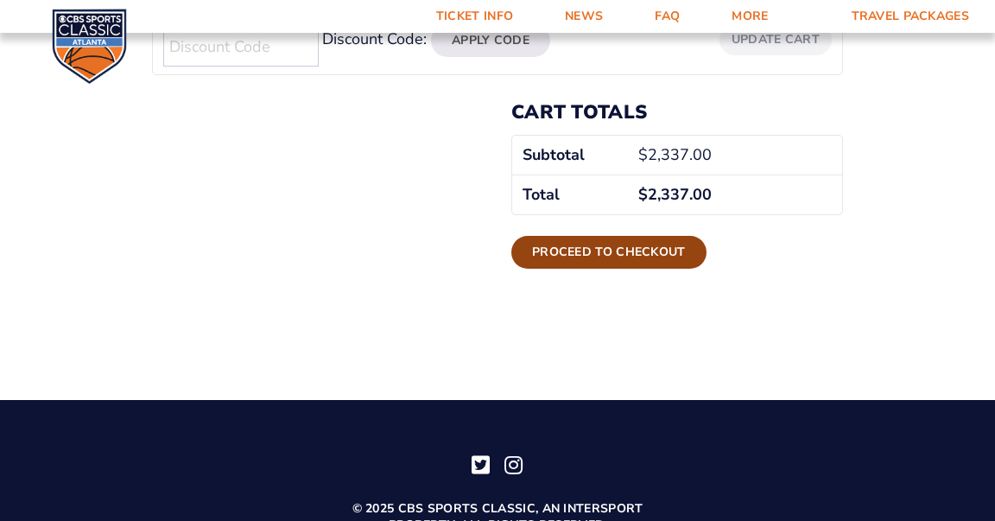
click at [590, 247] on link "Proceed to checkout" at bounding box center [608, 252] width 195 height 33
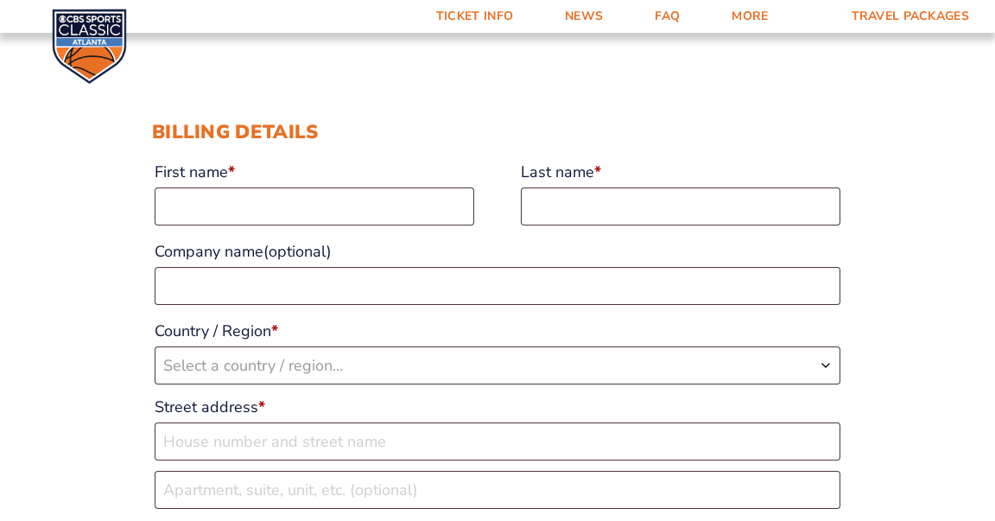
scroll to position [171, 0]
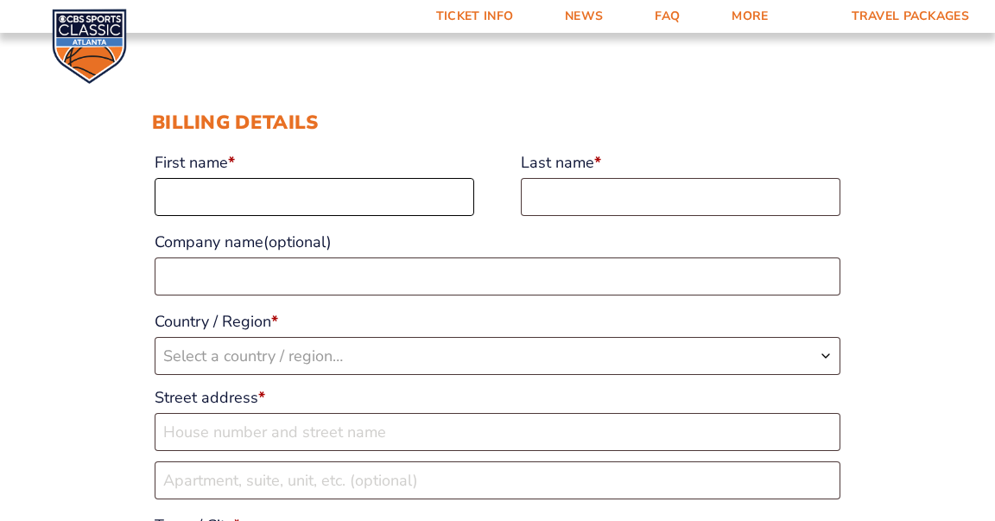
click at [258, 198] on input "First name *" at bounding box center [315, 197] width 320 height 38
type input "Larry"
type input "Burns"
select select "US"
type input "[STREET_ADDRESS]"
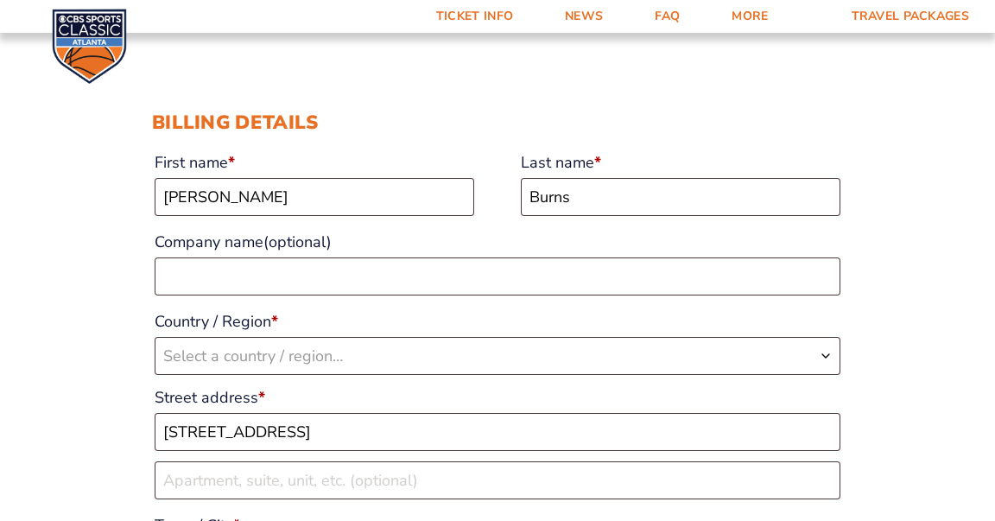
type input "Lexington"
type input "40503-2025"
type input "[EMAIL_ADDRESS][DOMAIN_NAME]"
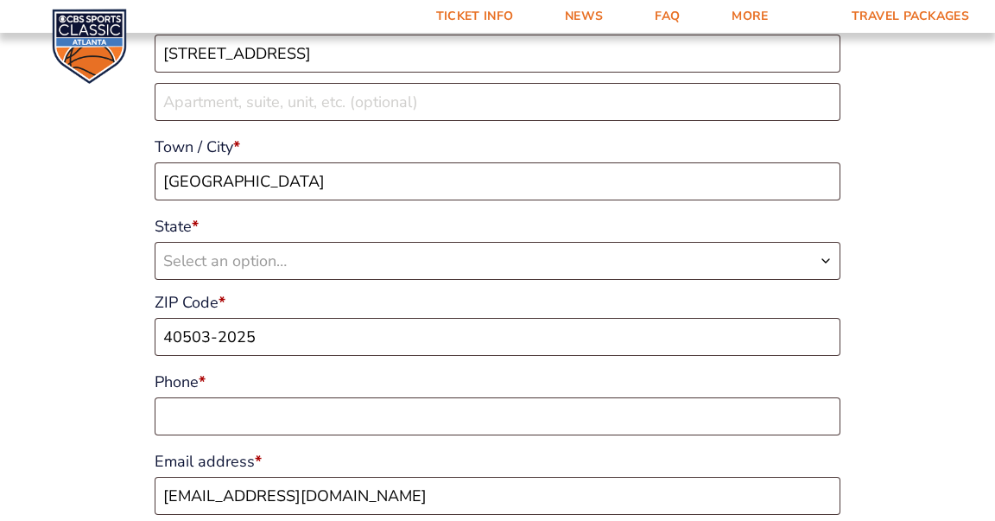
select select "US"
select select "KY"
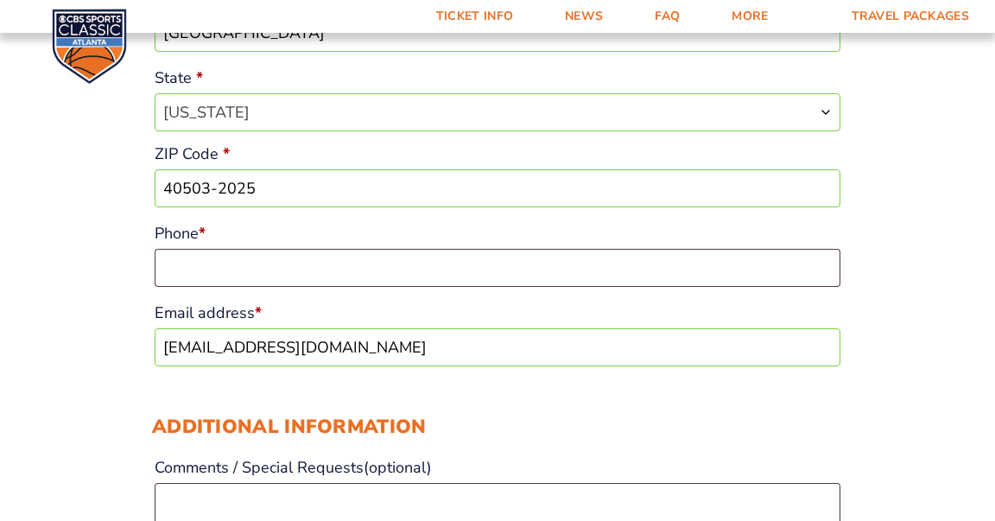
scroll to position [700, 0]
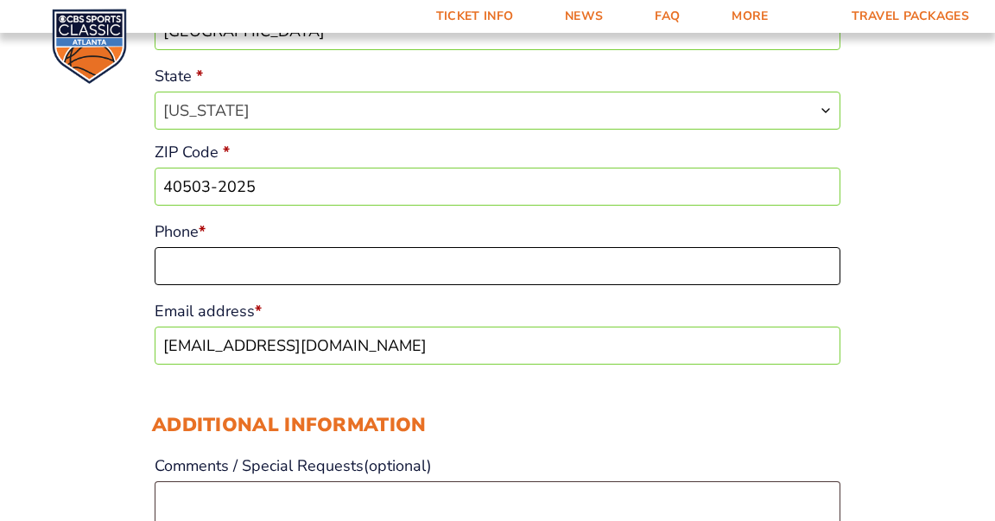
click at [258, 269] on input "Phone *" at bounding box center [498, 266] width 686 height 38
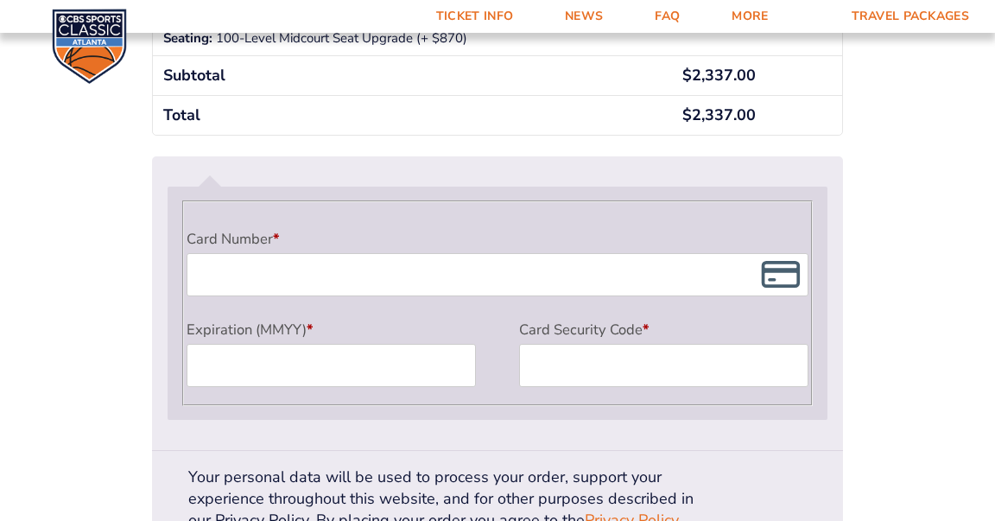
scroll to position [1507, 0]
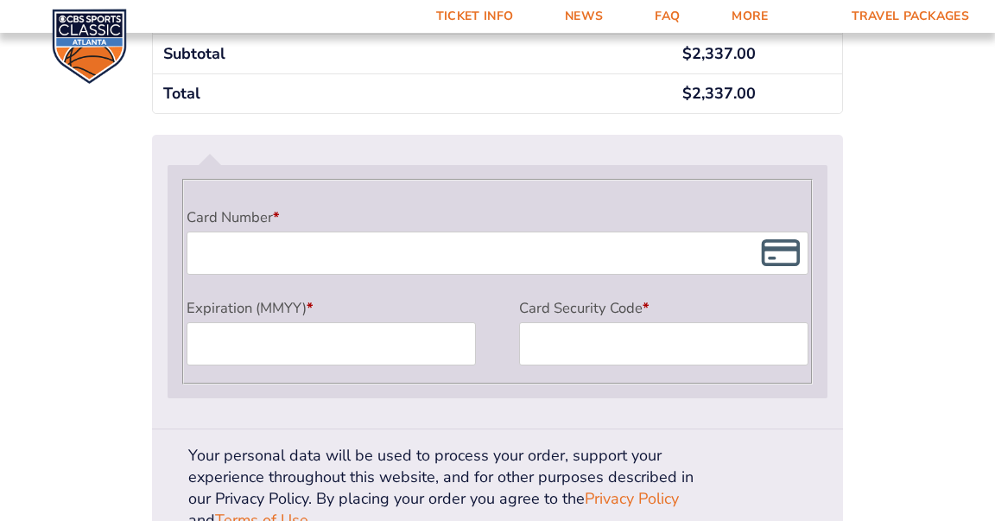
type input "8595760040"
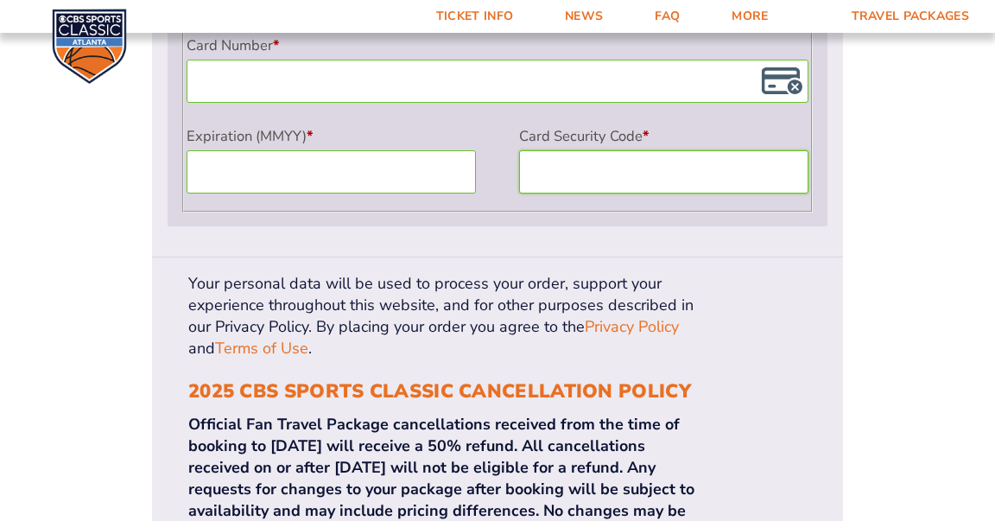
scroll to position [1675, 0]
